Goal: Check status: Check status

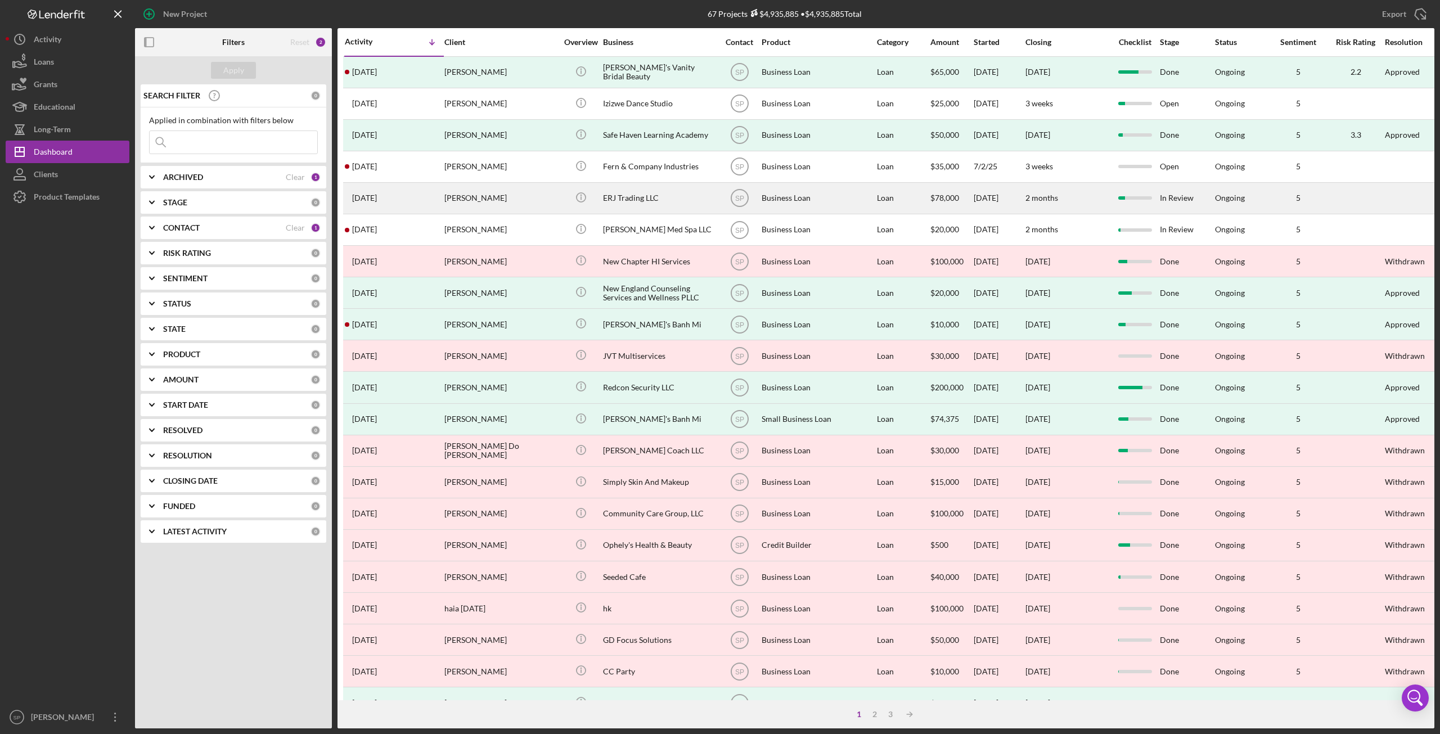
click at [491, 199] on div "[PERSON_NAME]" at bounding box center [500, 198] width 113 height 30
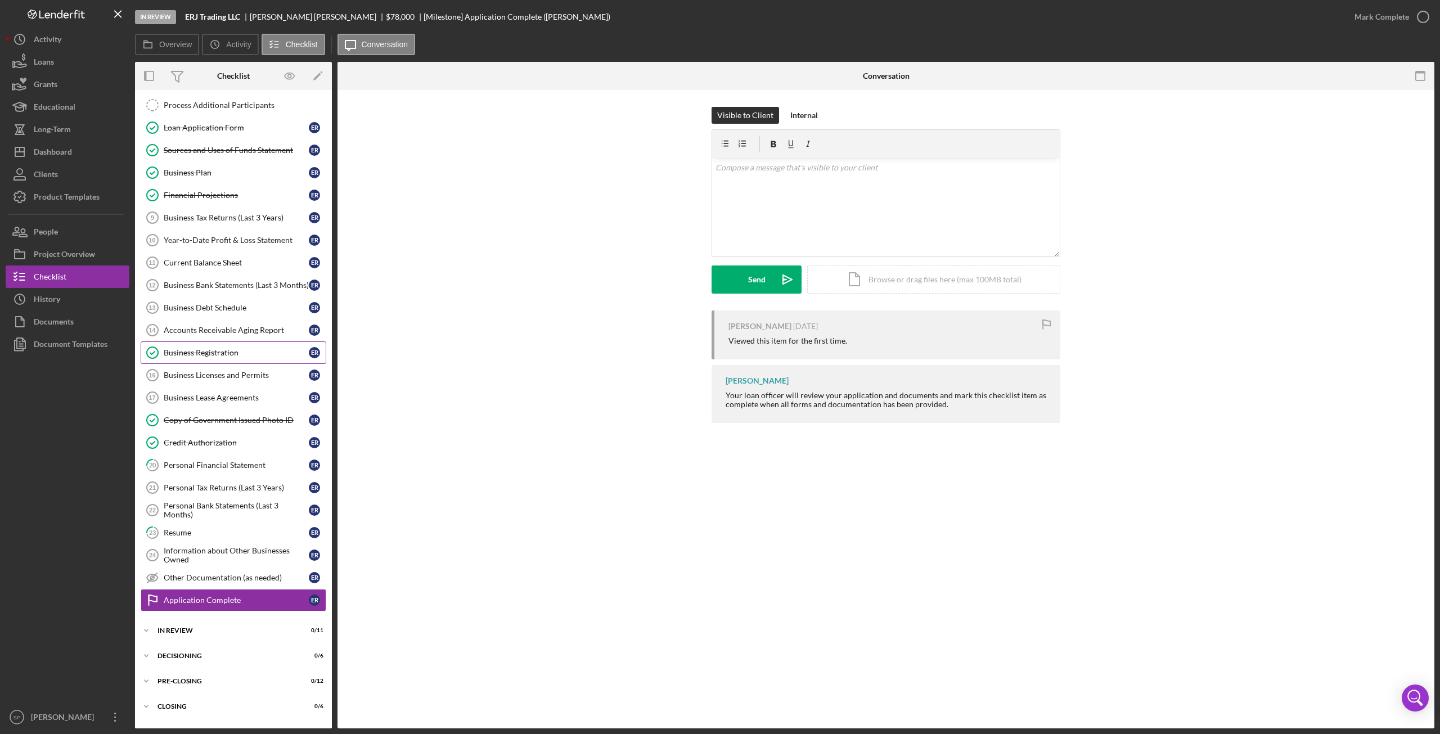
scroll to position [169, 0]
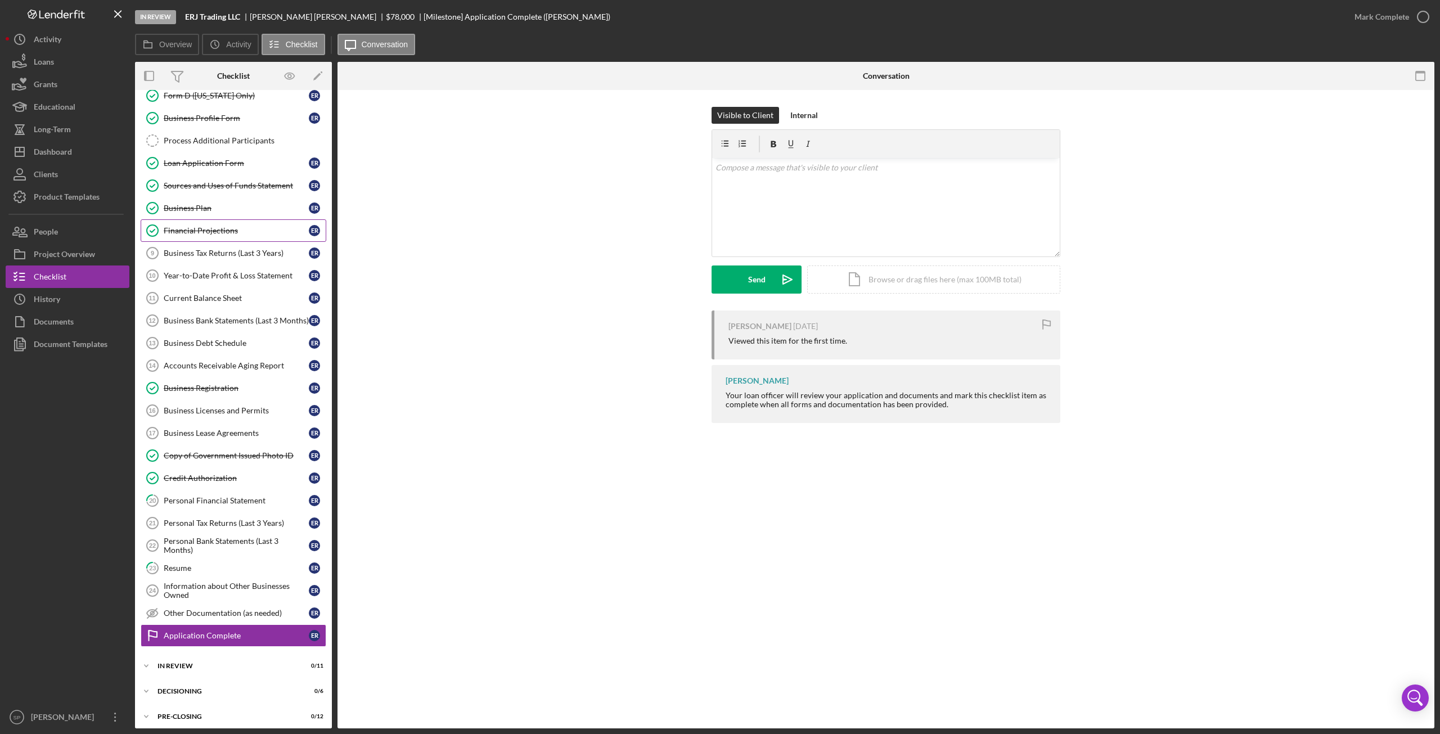
click at [240, 235] on div "Financial Projections" at bounding box center [236, 230] width 145 height 9
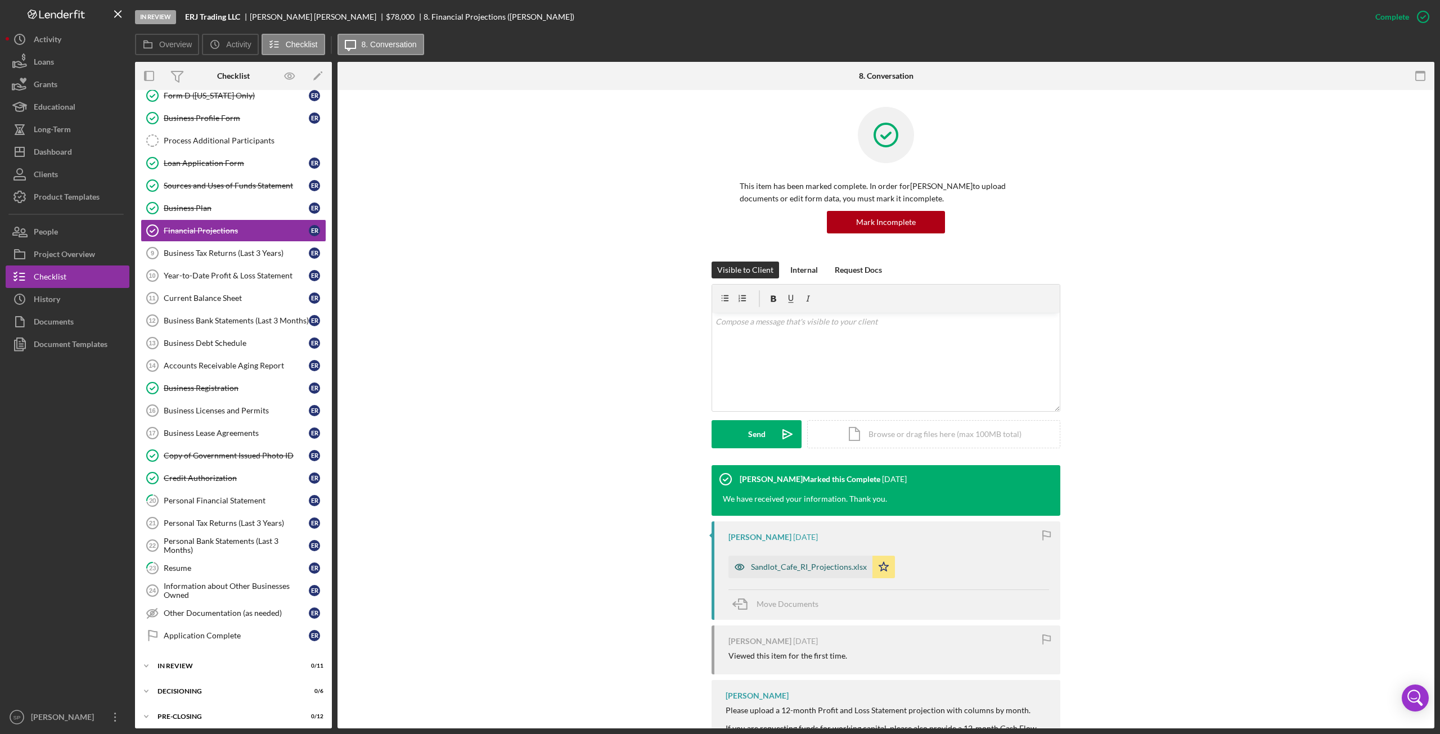
click at [807, 569] on div "Sandlot_Cafe_RI_Projections.xlsx" at bounding box center [809, 567] width 116 height 9
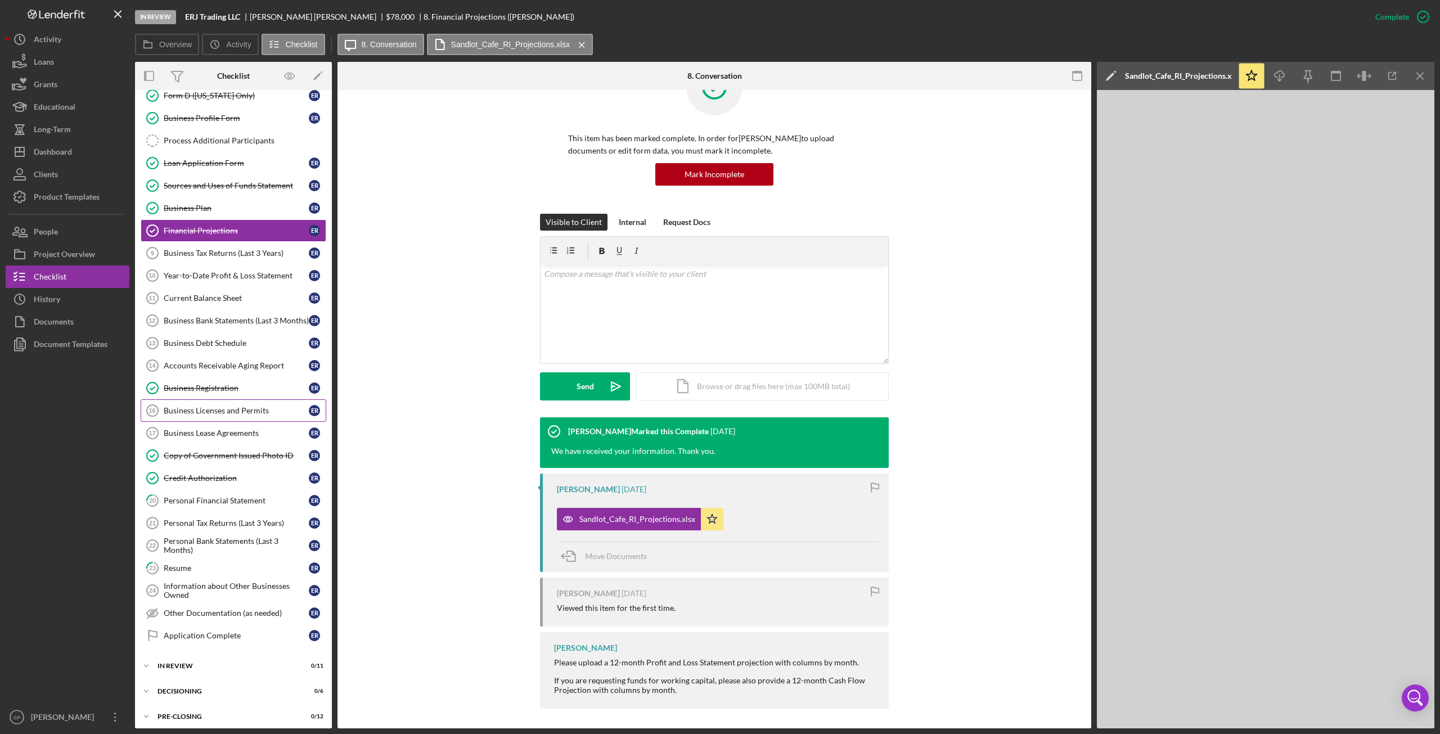
scroll to position [51, 0]
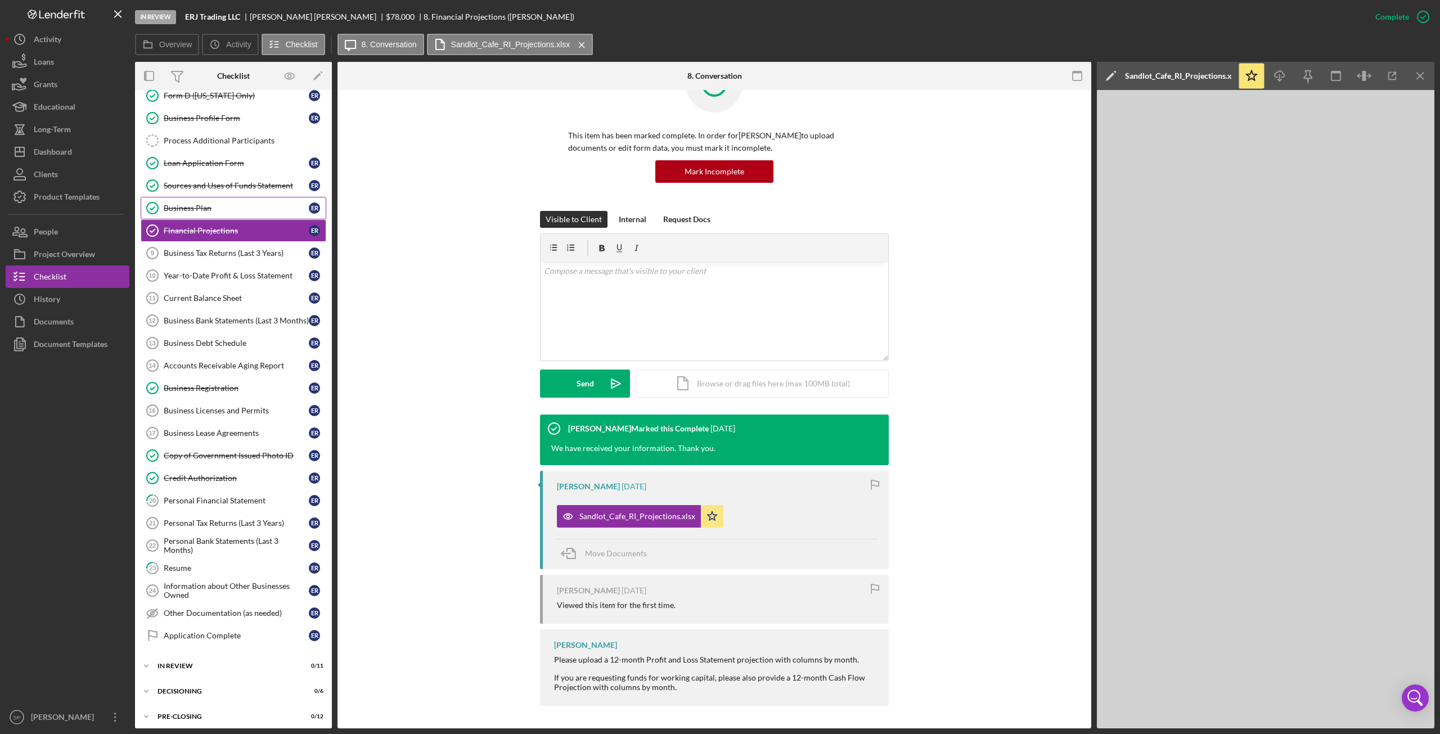
click at [209, 213] on link "Business Plan Business Plan E R" at bounding box center [234, 208] width 186 height 23
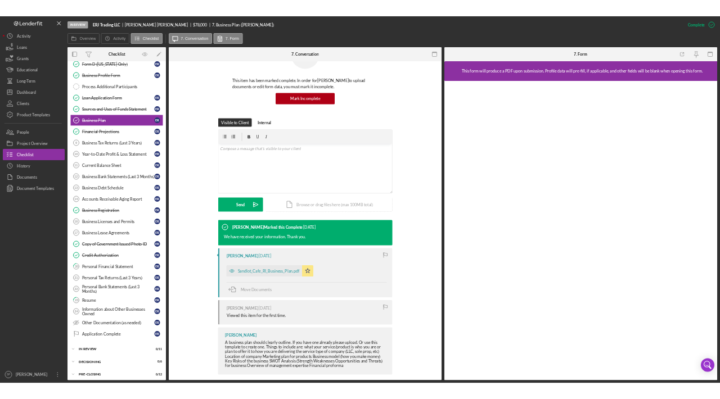
scroll to position [69, 0]
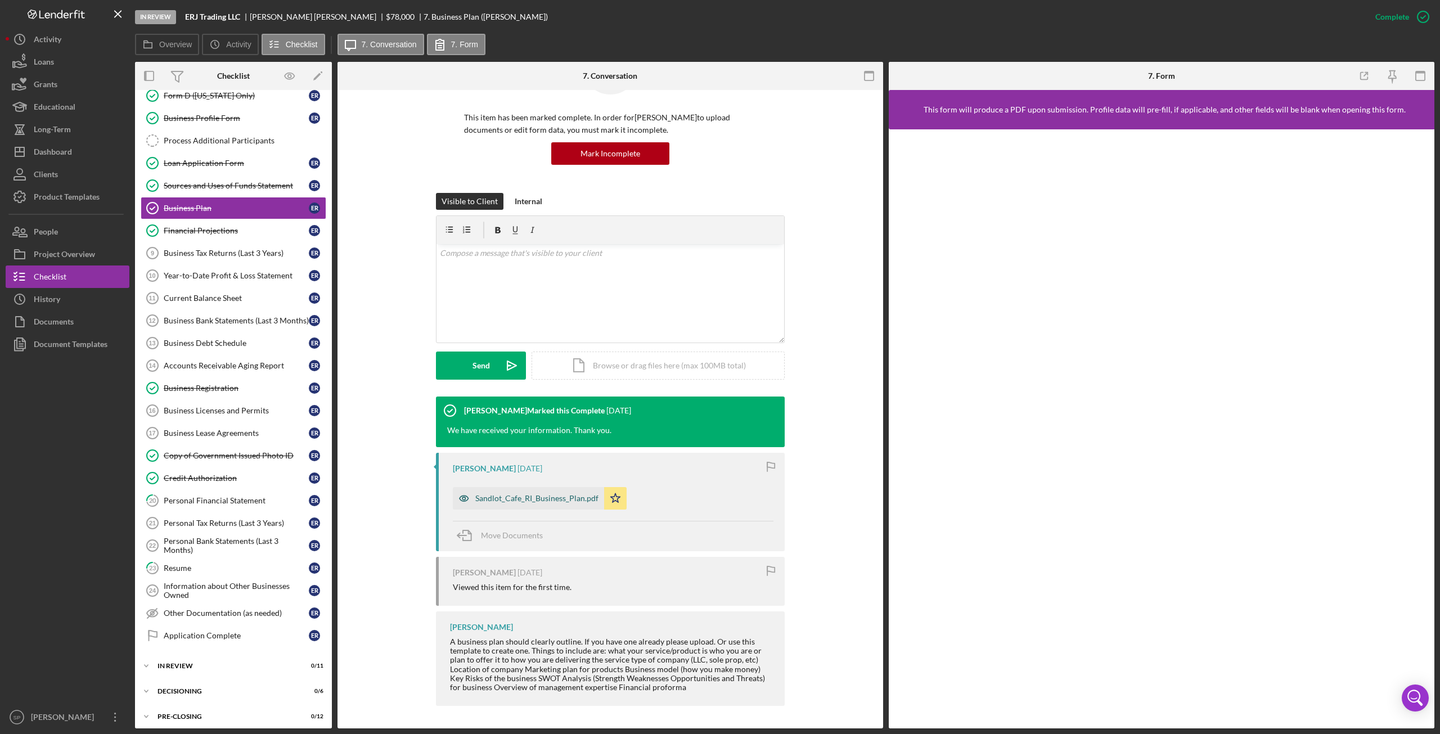
click at [537, 497] on div "Sandlot_Cafe_RI_Business_Plan.pdf" at bounding box center [536, 498] width 123 height 9
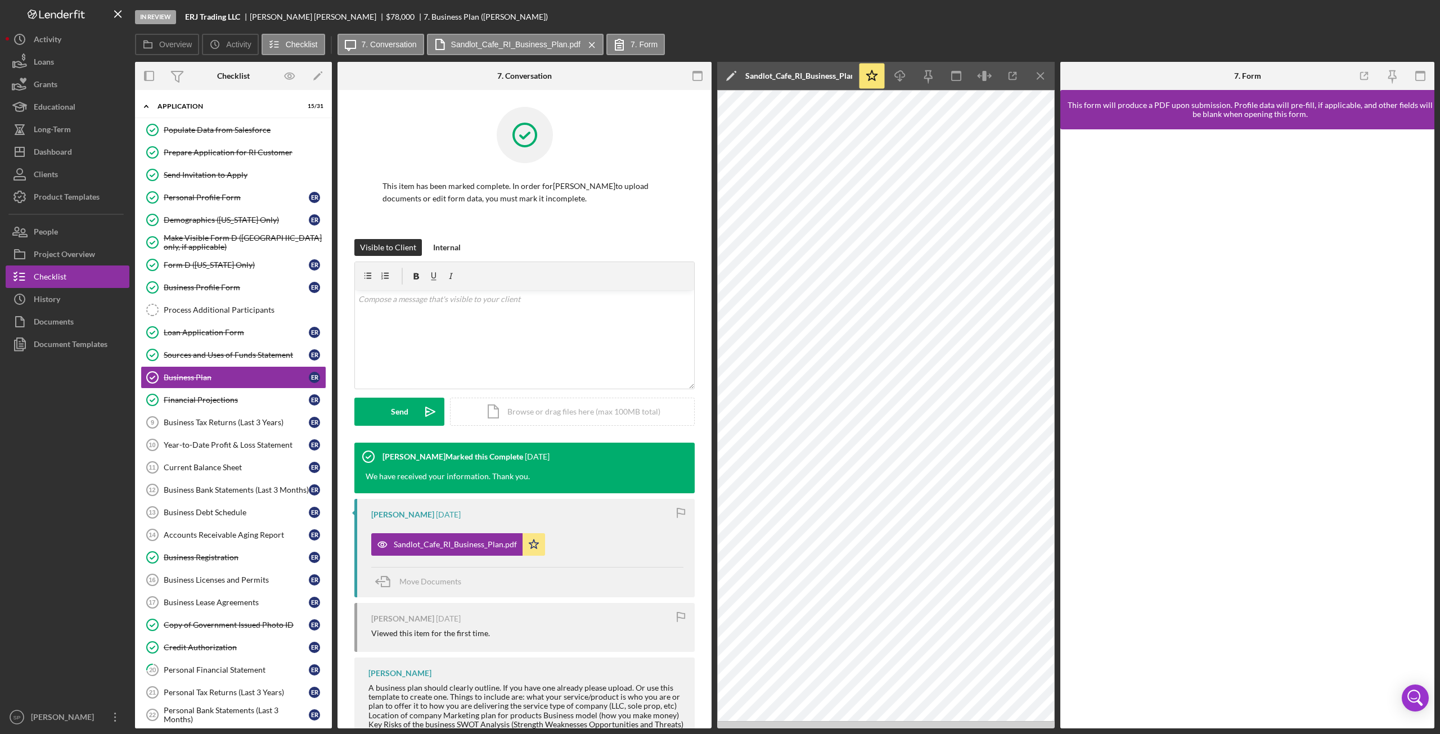
scroll to position [25, 0]
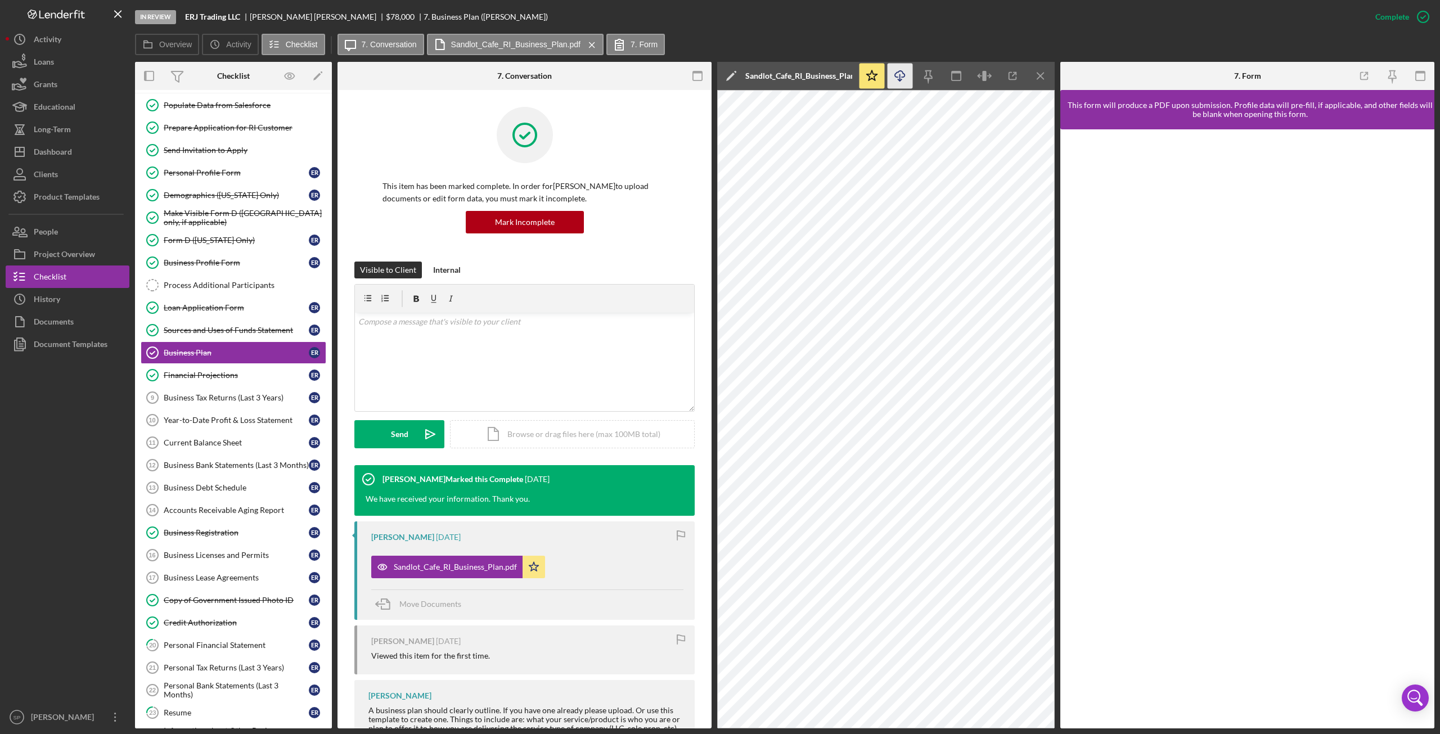
click at [897, 73] on icon "button" at bounding box center [900, 74] width 10 height 6
click at [204, 375] on div "Financial Projections" at bounding box center [236, 375] width 145 height 9
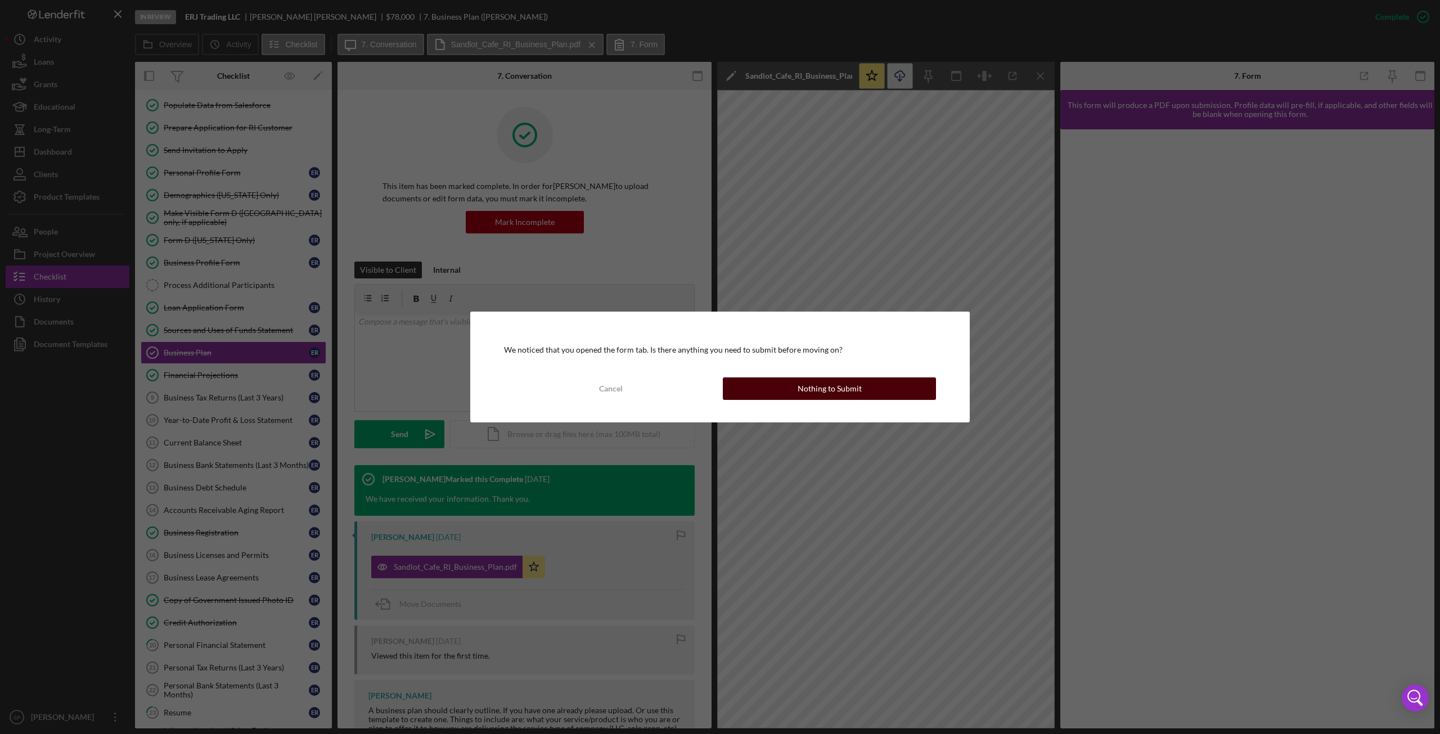
click at [825, 398] on div "Nothing to Submit" at bounding box center [830, 388] width 64 height 23
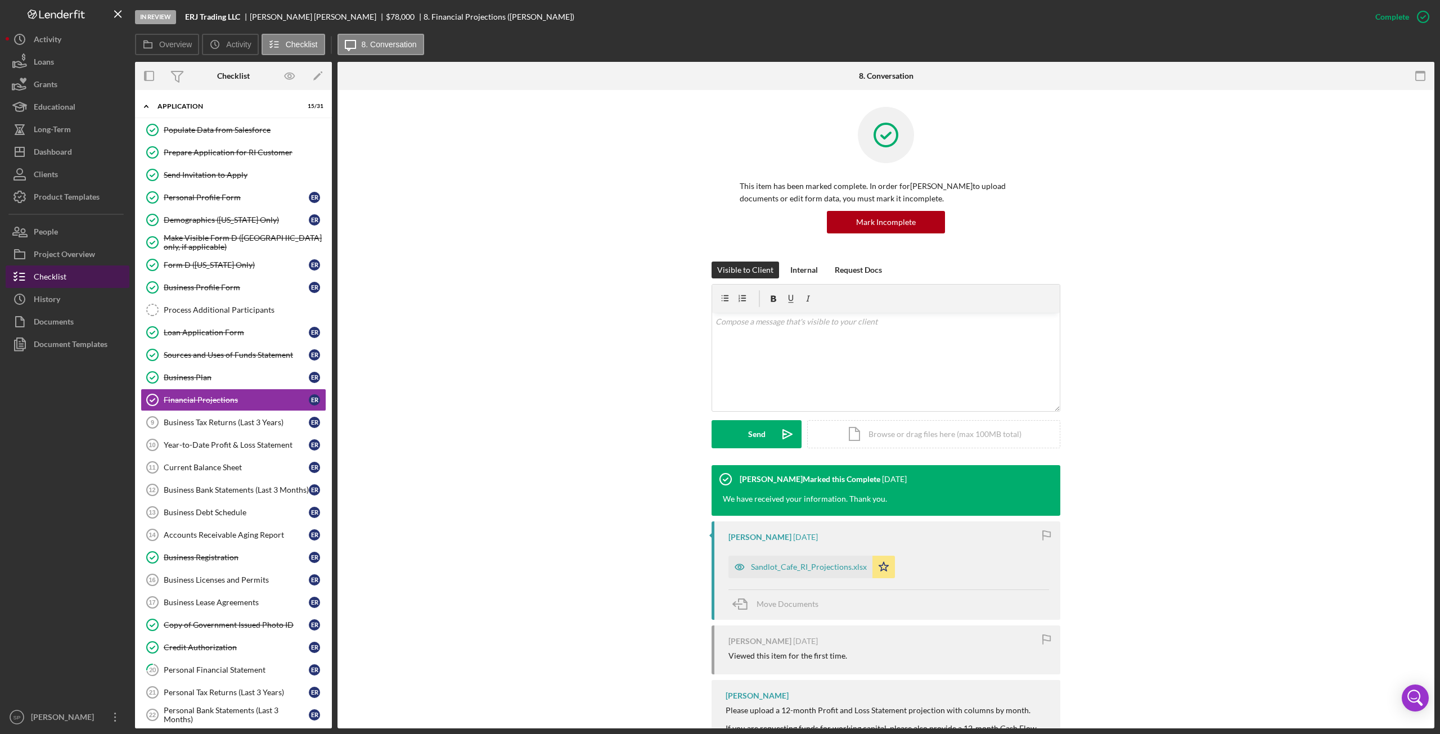
click at [52, 277] on div "Checklist" at bounding box center [50, 278] width 33 height 25
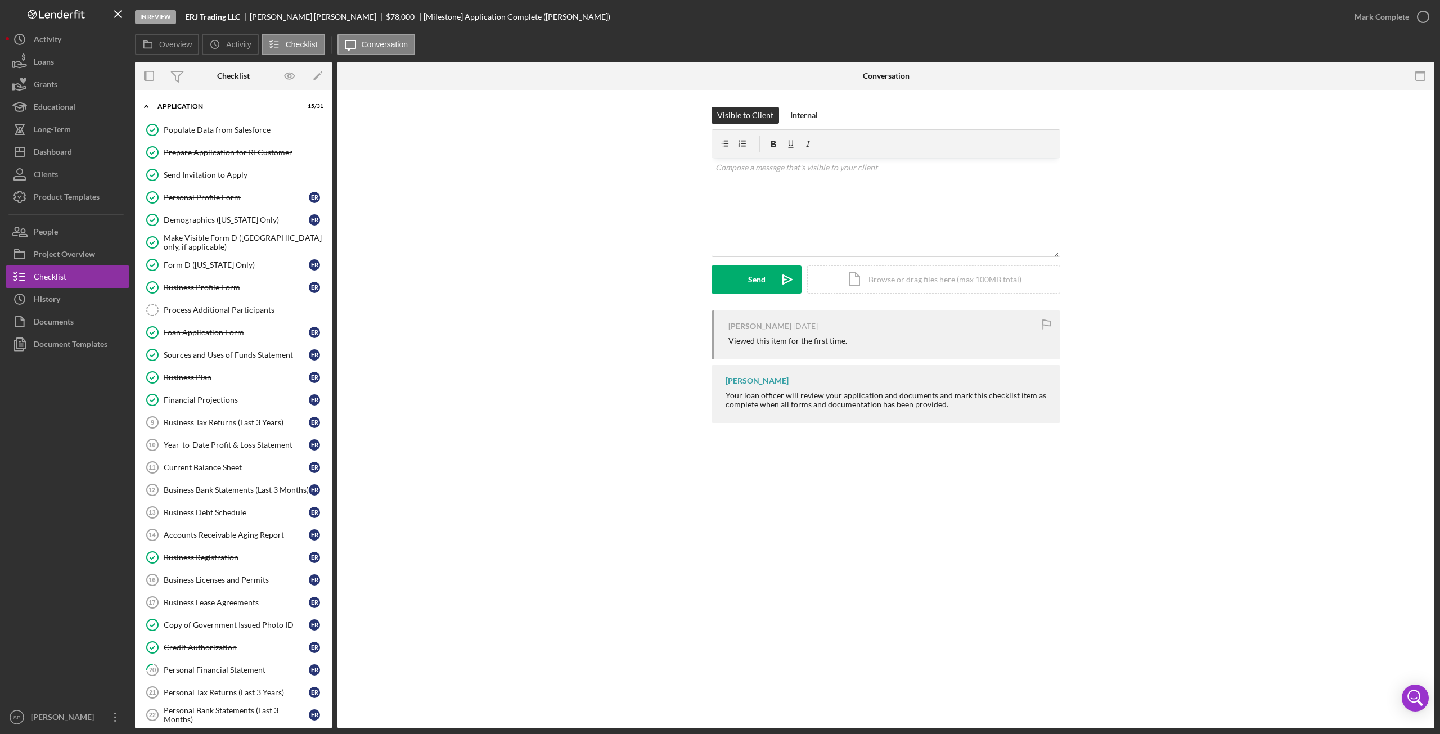
click at [537, 371] on div "[PERSON_NAME] [DATE] Viewed this item for the first time. [PERSON_NAME] Your lo…" at bounding box center [885, 370] width 1063 height 118
click at [573, 559] on div "Application Complete Application Complete Visible to Client Internal v Color te…" at bounding box center [886, 409] width 1097 height 638
click at [575, 557] on div "Application Complete Application Complete Visible to Client Internal v Color te…" at bounding box center [886, 409] width 1097 height 638
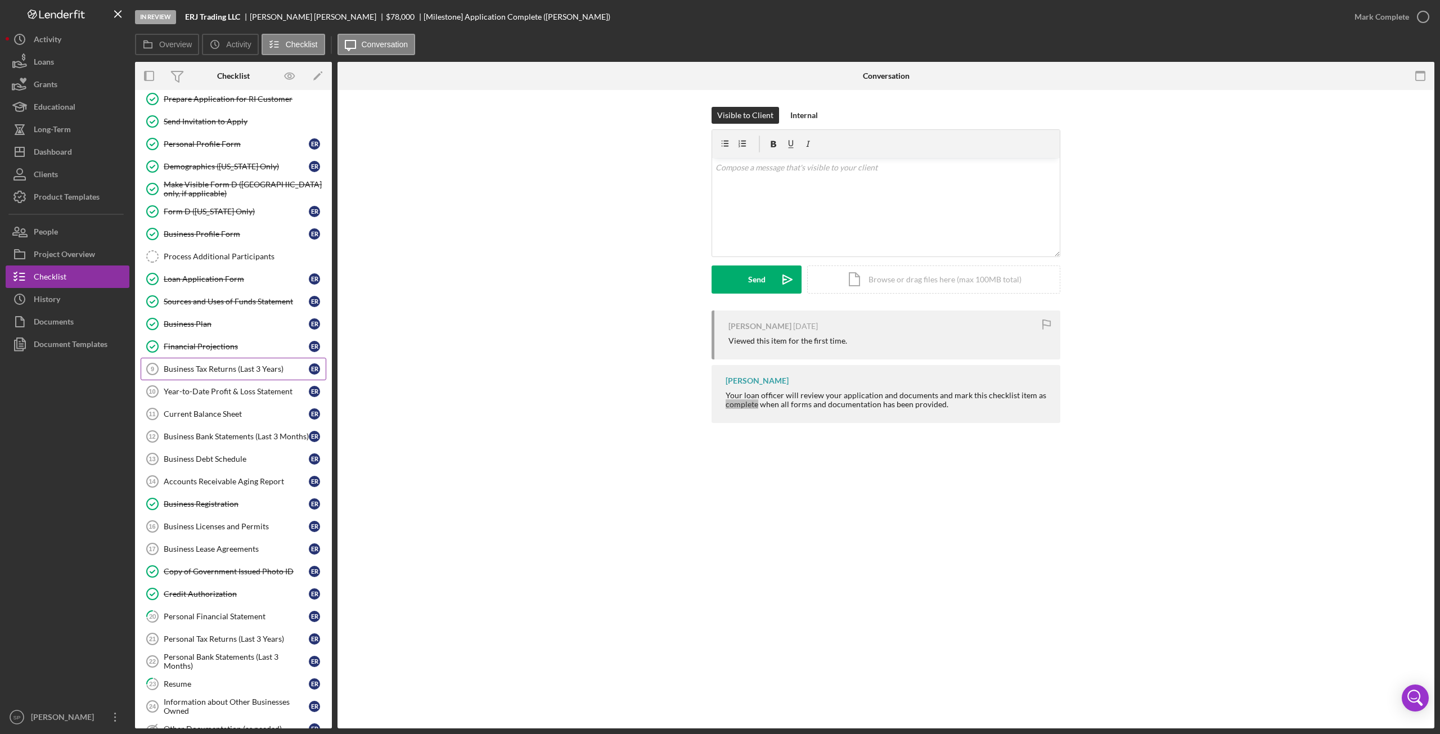
scroll to position [56, 0]
click at [105, 443] on div at bounding box center [68, 531] width 124 height 350
click at [228, 614] on div "Personal Financial Statement" at bounding box center [236, 613] width 145 height 9
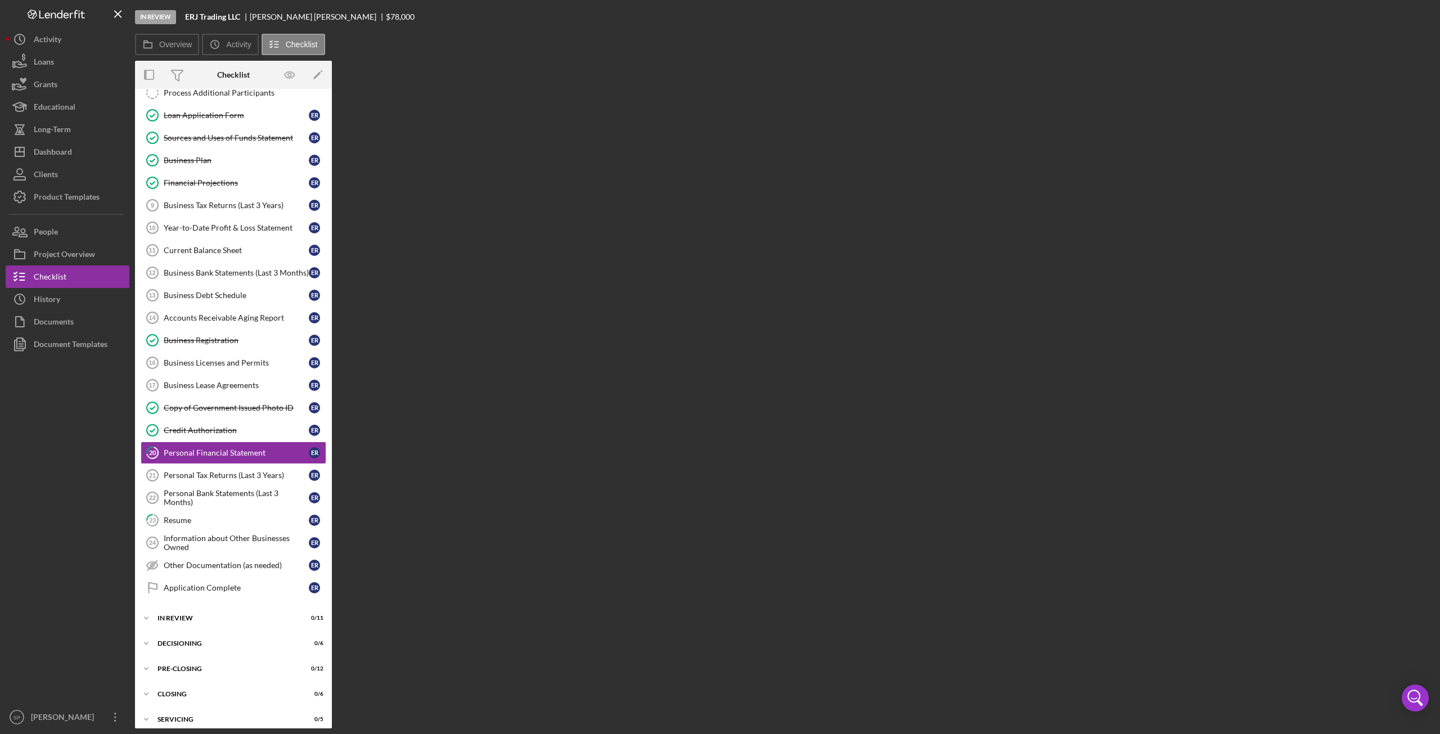
scroll to position [224, 0]
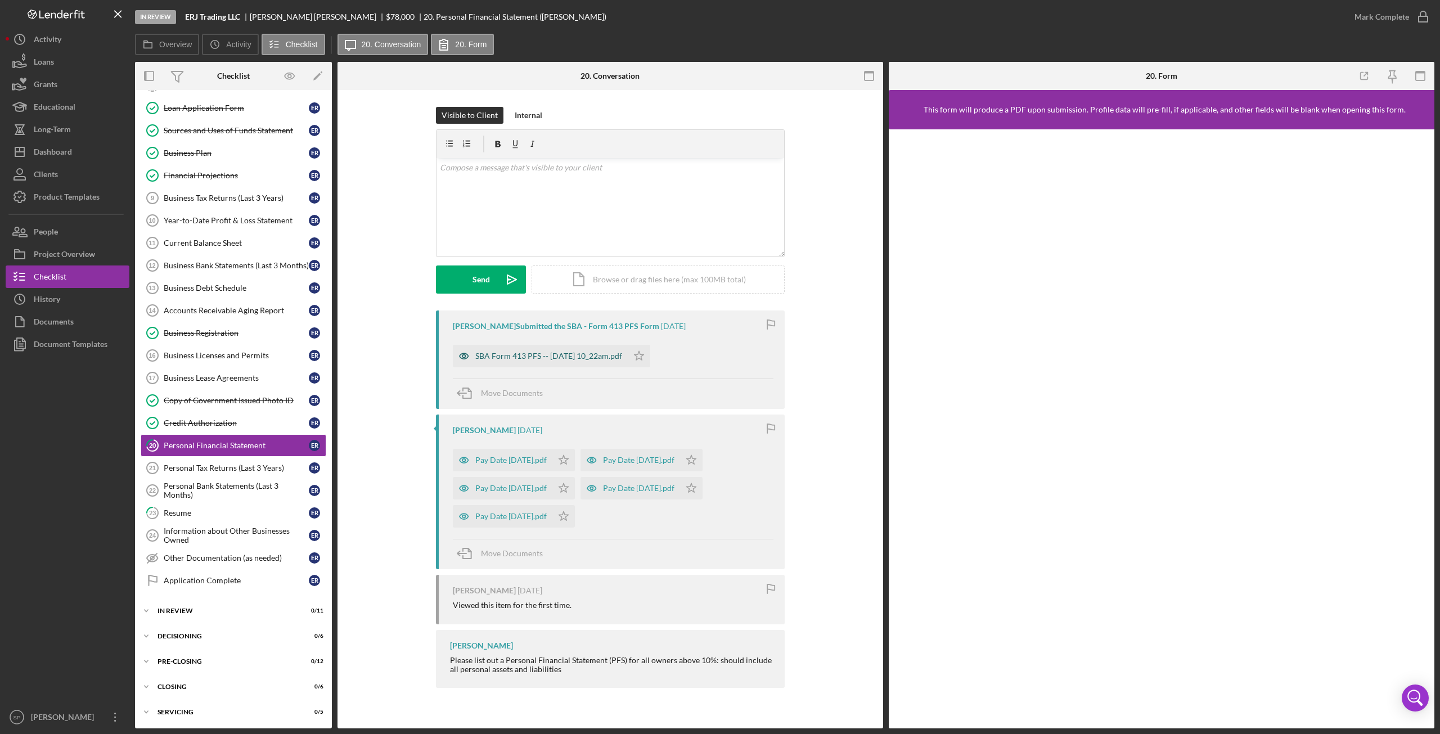
click at [523, 357] on div "SBA Form 413 PFS -- [DATE] 10_22am.pdf" at bounding box center [548, 356] width 147 height 9
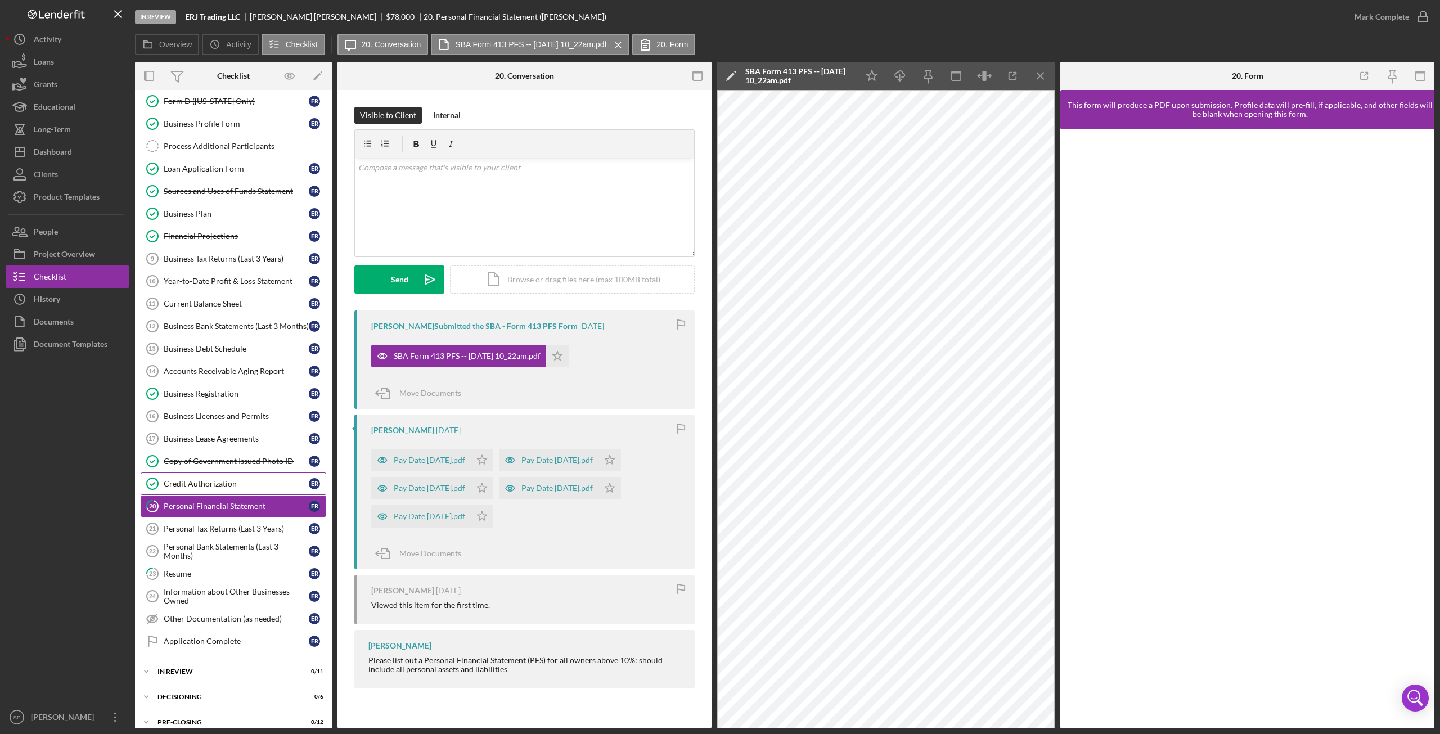
scroll to position [168, 0]
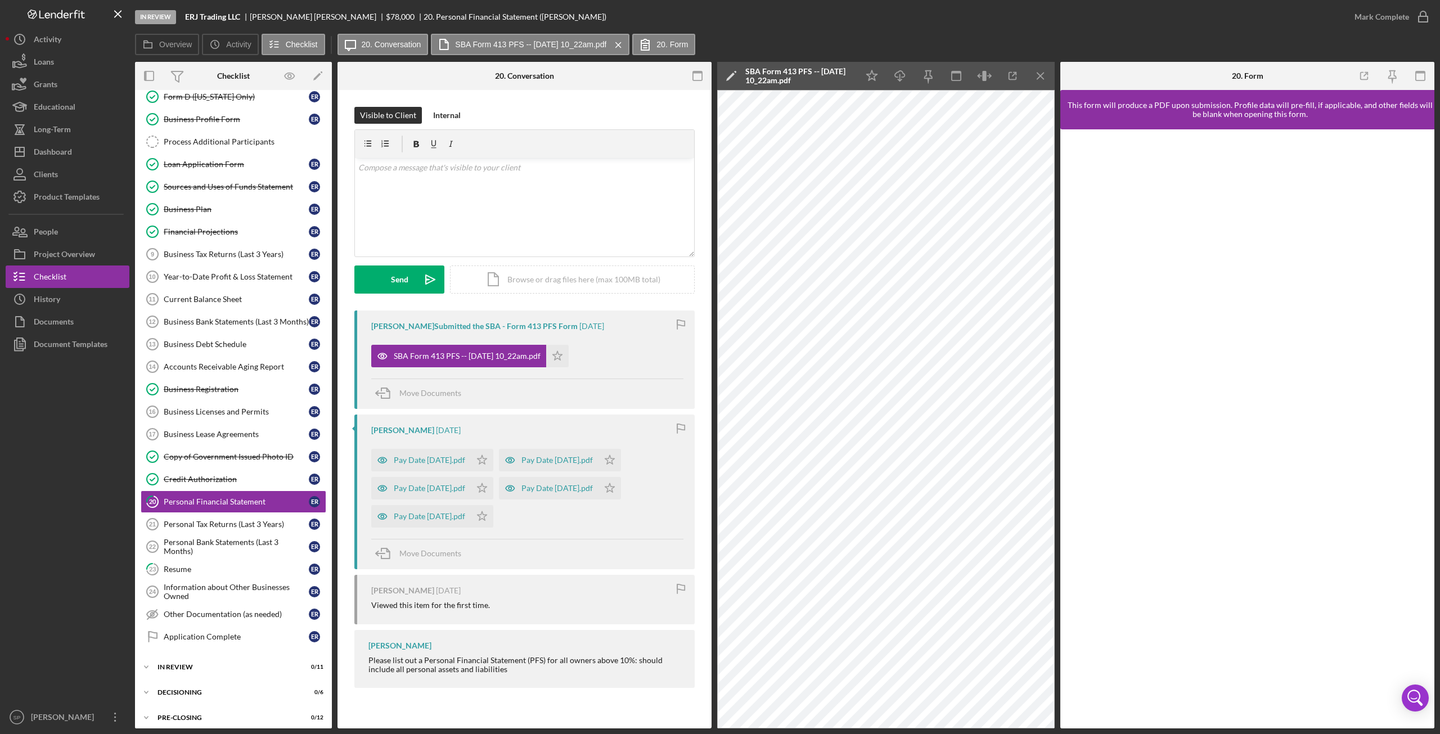
click at [104, 473] on div at bounding box center [68, 531] width 124 height 350
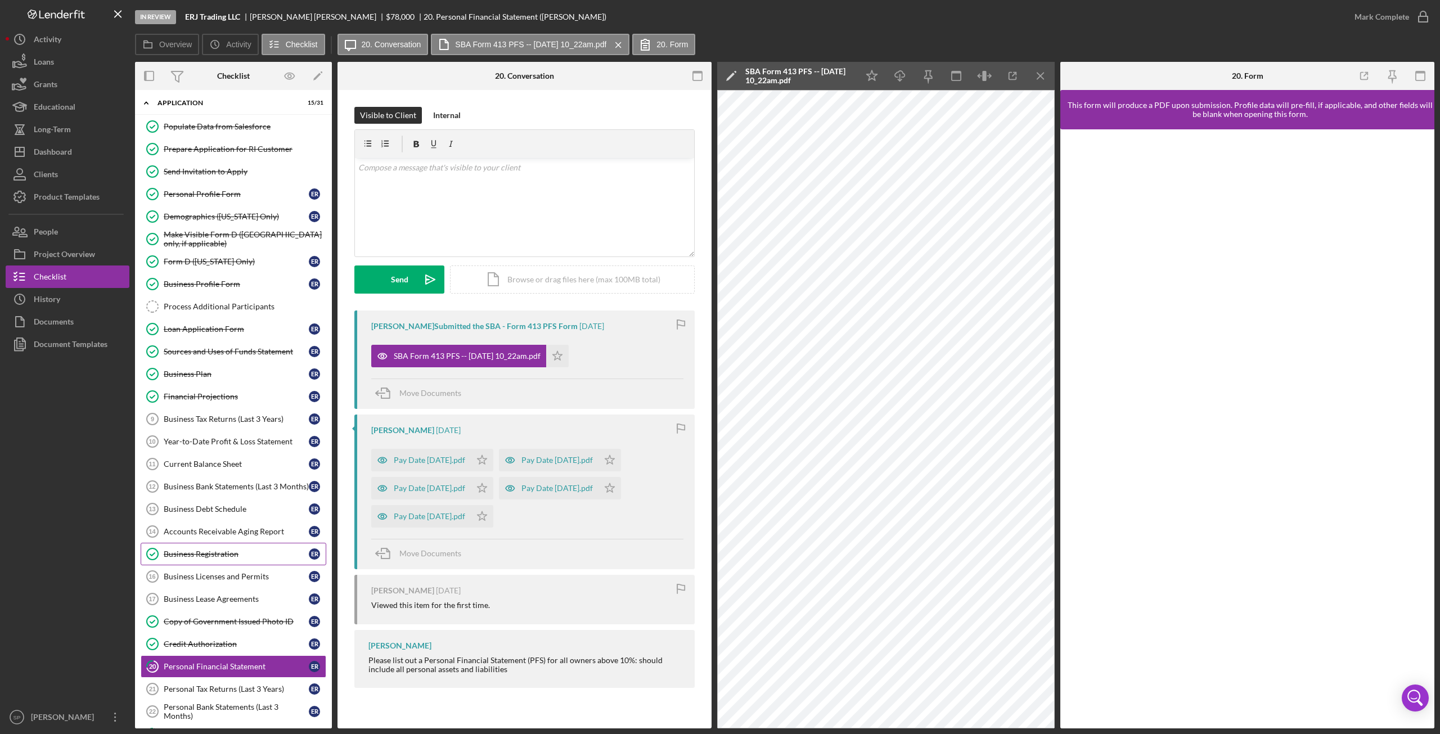
scroll to position [0, 0]
click at [226, 383] on link "Business Plan Business Plan E R" at bounding box center [234, 377] width 186 height 23
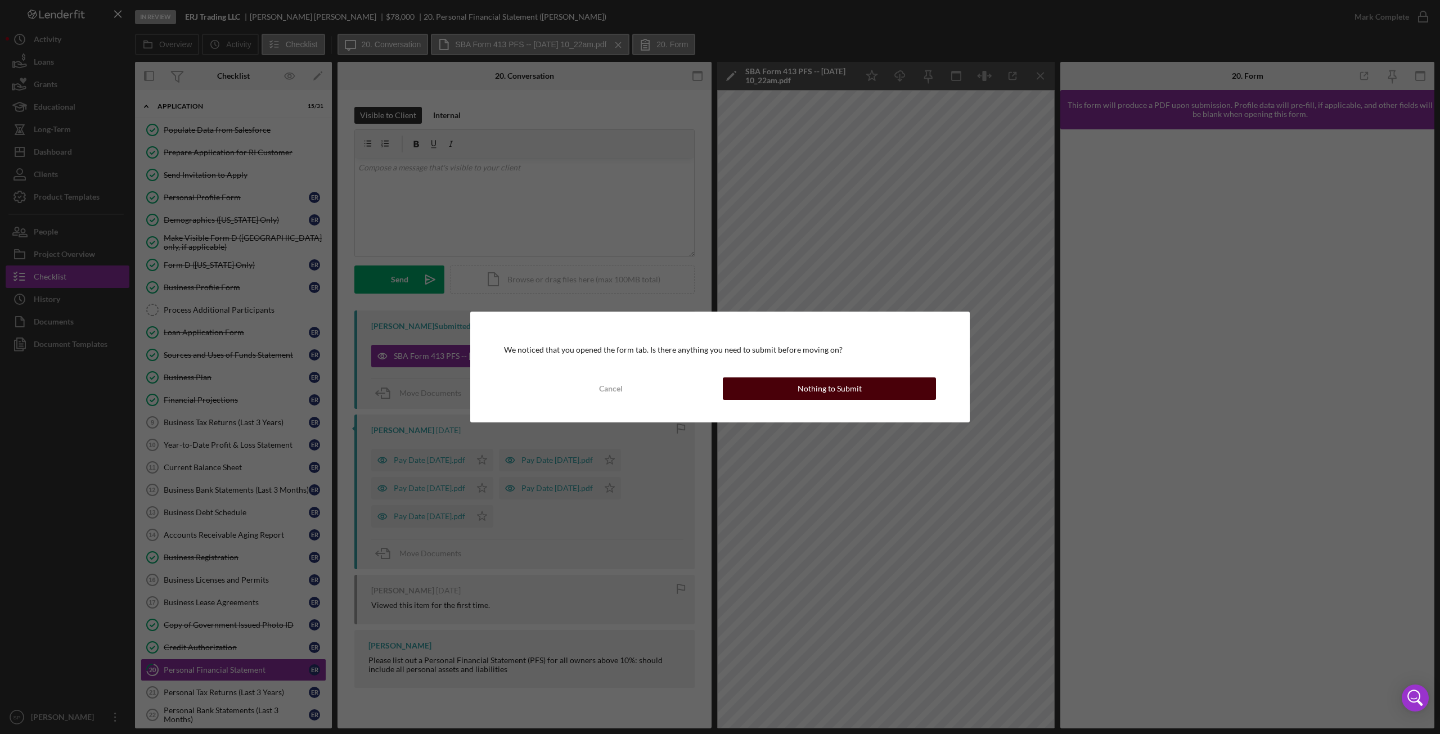
click at [825, 386] on div "Nothing to Submit" at bounding box center [830, 388] width 64 height 23
